Goal: Navigation & Orientation: Find specific page/section

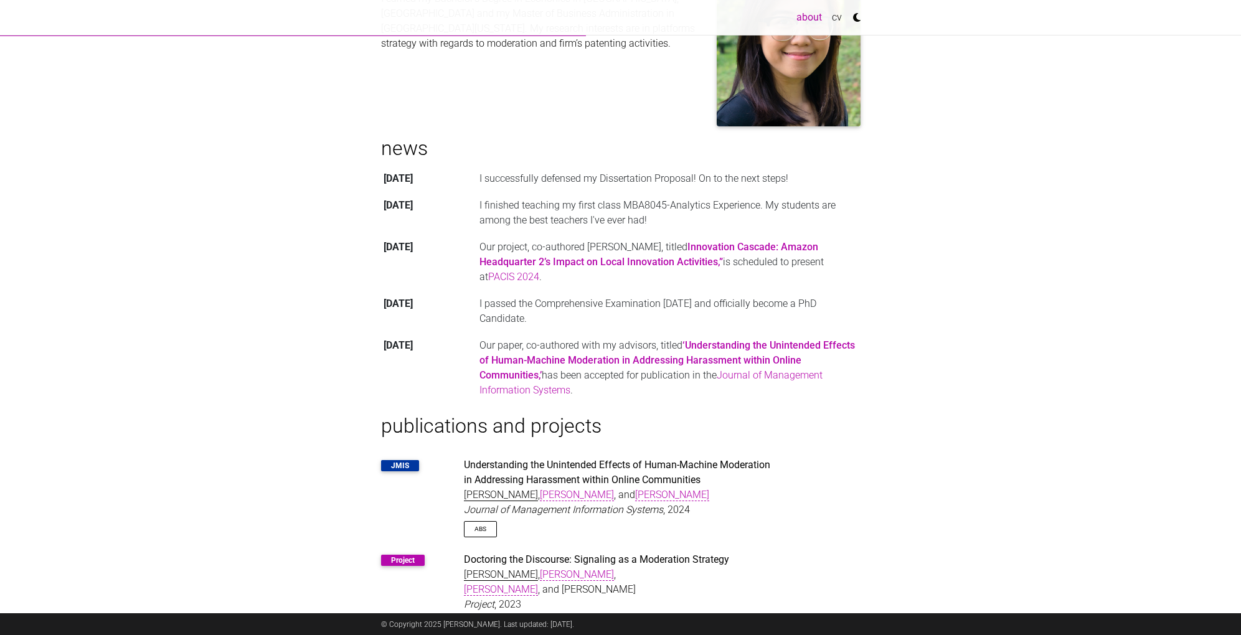
scroll to position [182, 0]
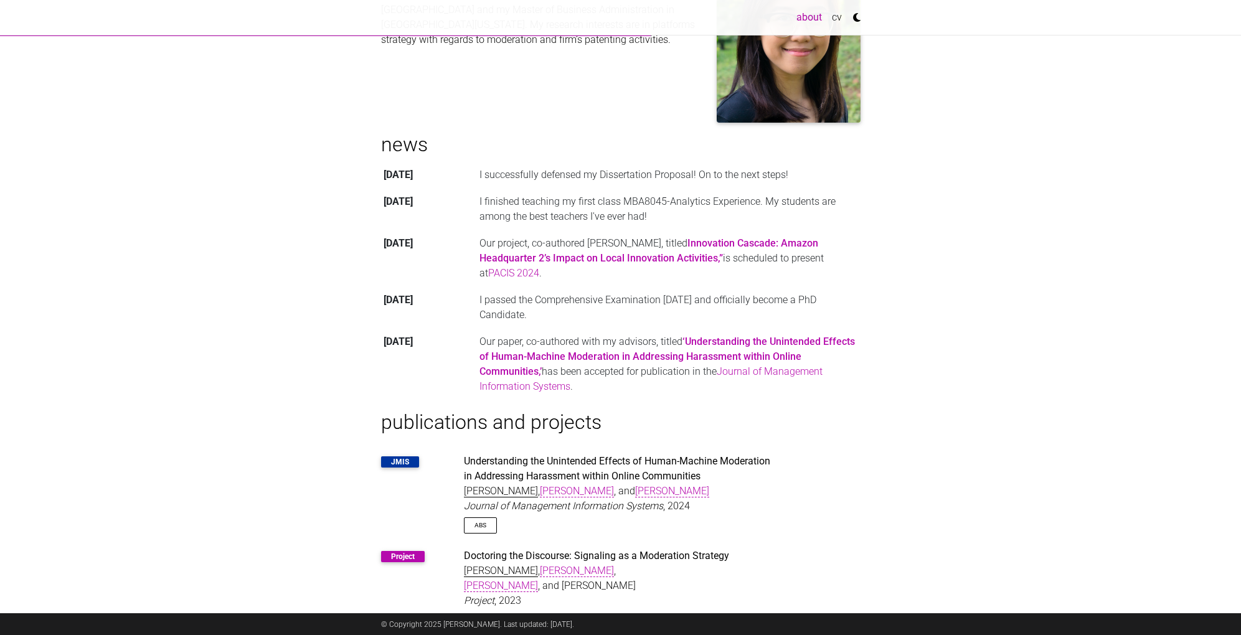
click at [811, 357] on td "Our paper, co-authored with my advisors, titled ‘Understanding the Unintended E…" at bounding box center [669, 365] width 384 height 72
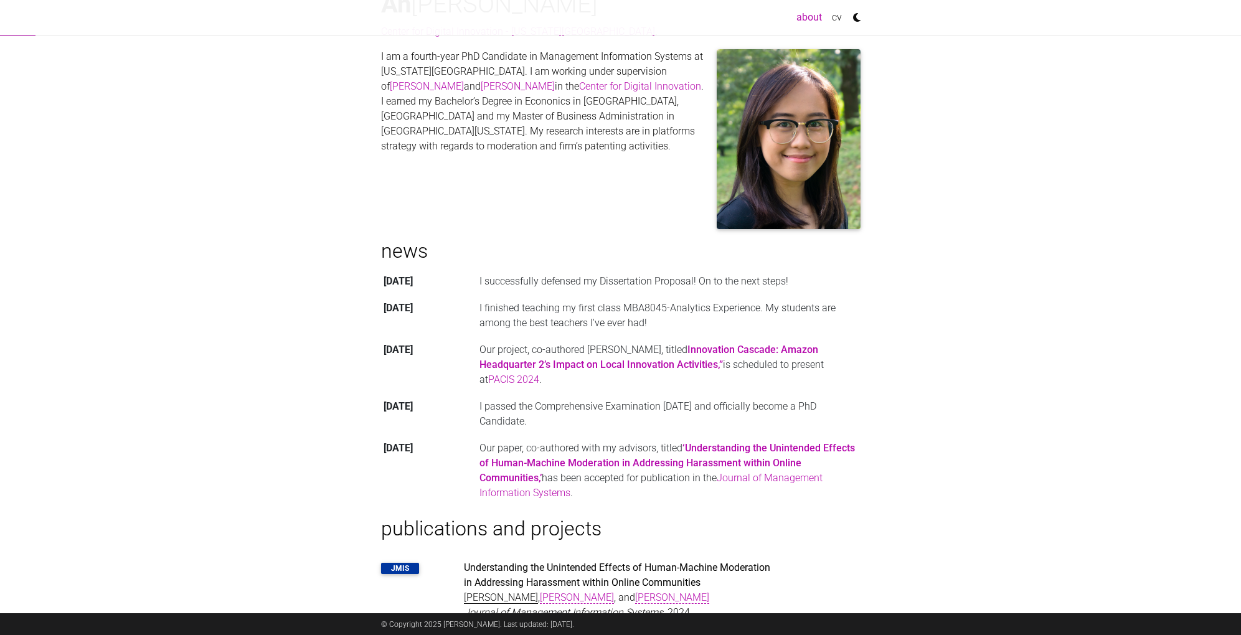
scroll to position [10, 0]
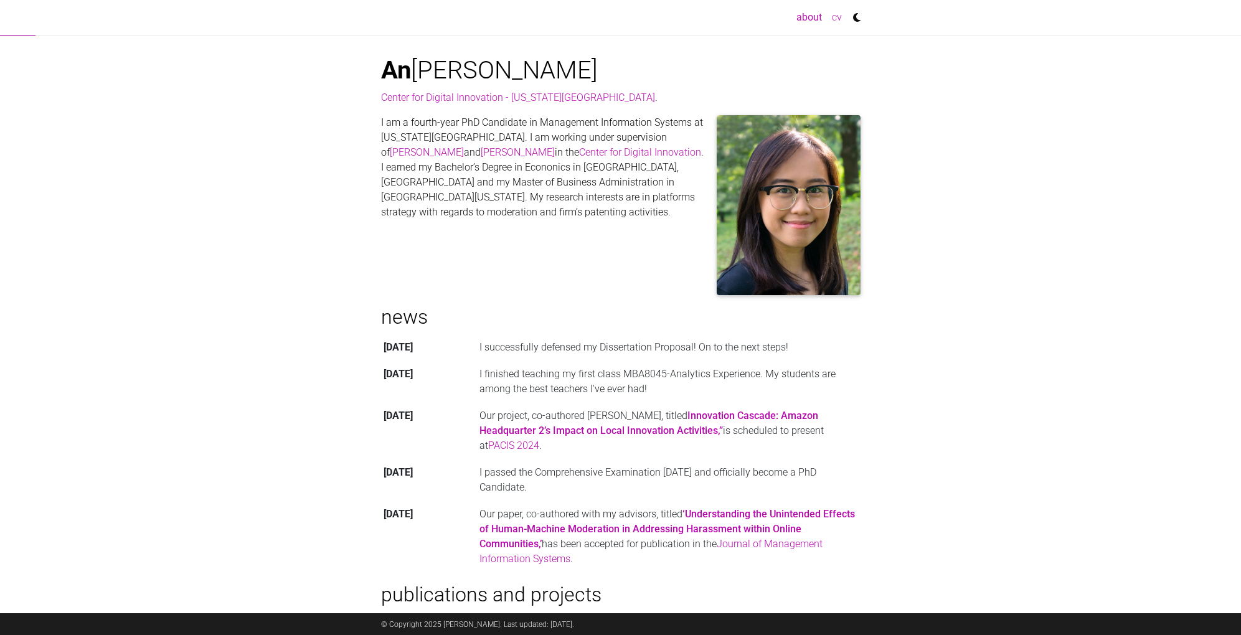
click at [834, 14] on link "cv" at bounding box center [837, 17] width 20 height 25
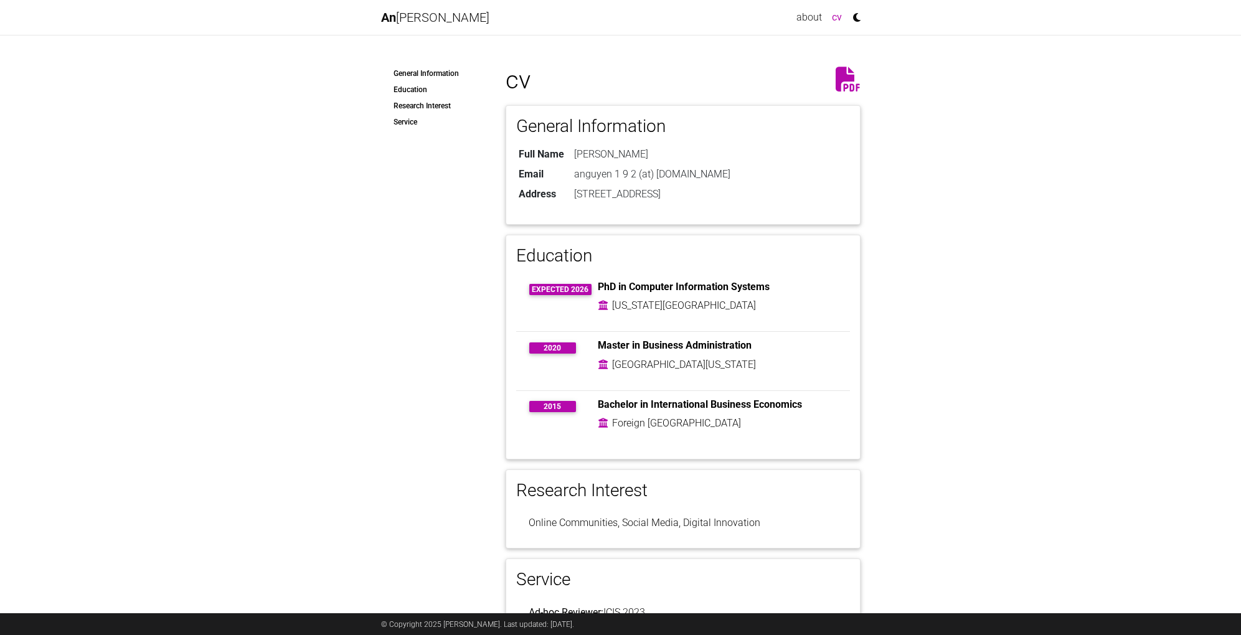
click at [847, 75] on icon at bounding box center [848, 79] width 25 height 25
click at [809, 17] on link "about" at bounding box center [808, 17] width 35 height 25
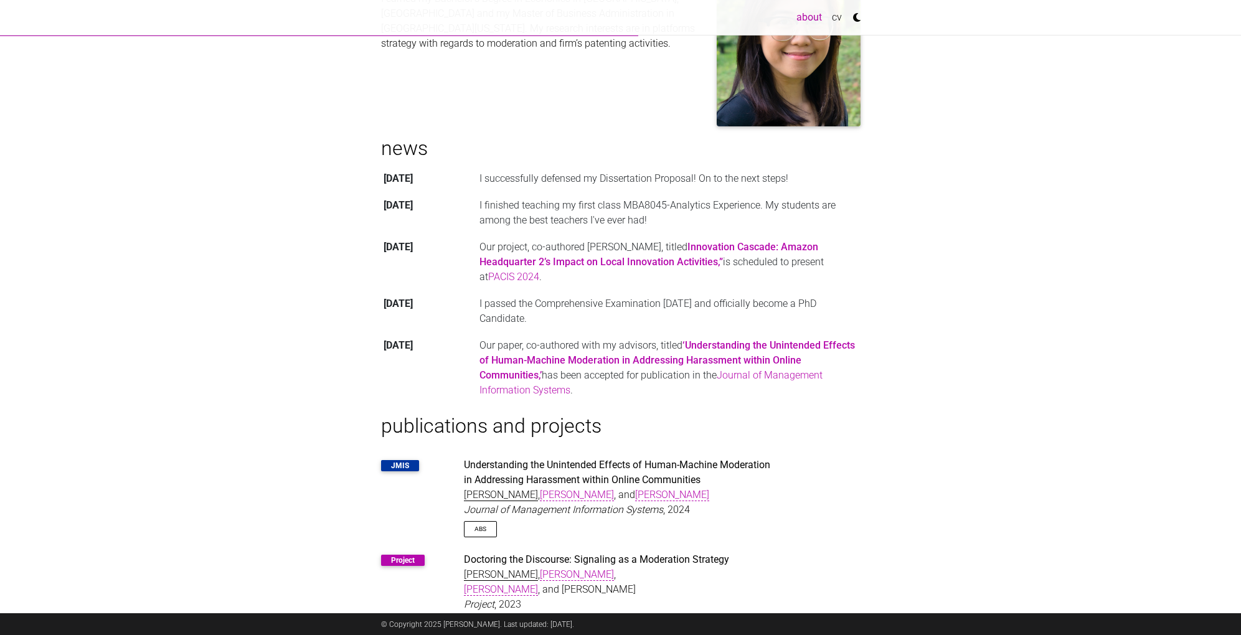
scroll to position [279, 0]
